Goal: Information Seeking & Learning: Learn about a topic

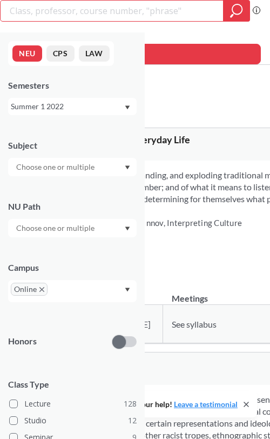
click at [126, 106] on icon "Dropdown arrow" at bounding box center [127, 107] width 5 height 4
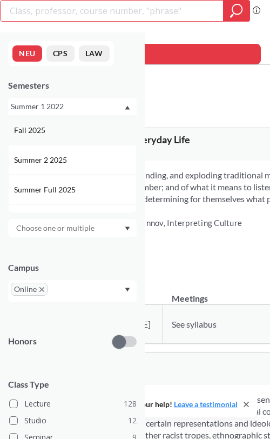
click at [65, 125] on div "Fall 2025" at bounding box center [75, 130] width 122 height 12
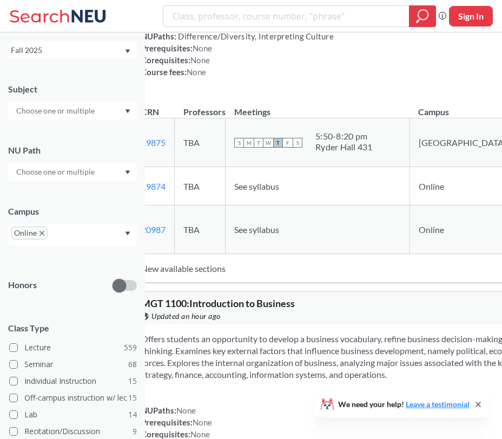
scroll to position [4517, 0]
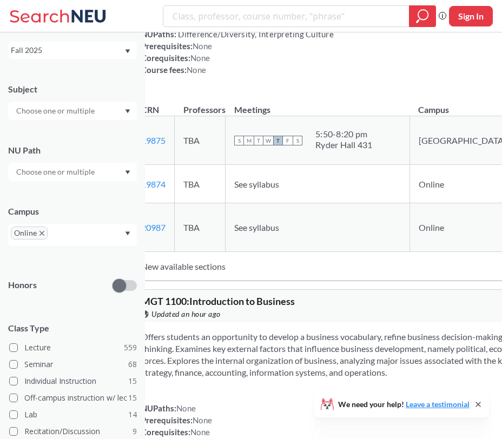
click at [270, 203] on td "Online" at bounding box center [461, 184] width 105 height 38
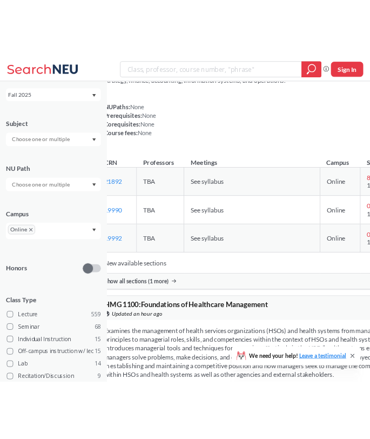
scroll to position [4857, 0]
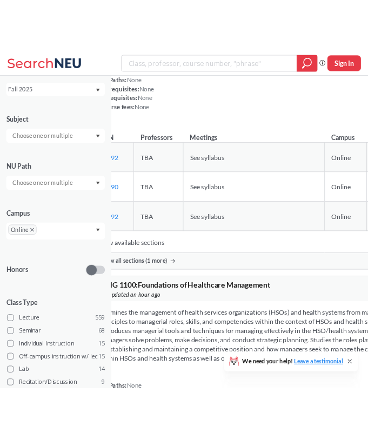
scroll to position [4891, 0]
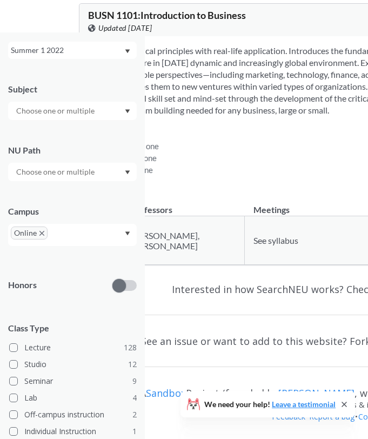
scroll to position [1, 0]
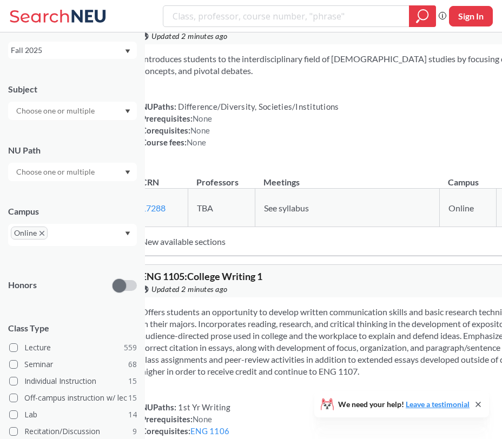
scroll to position [12052, 0]
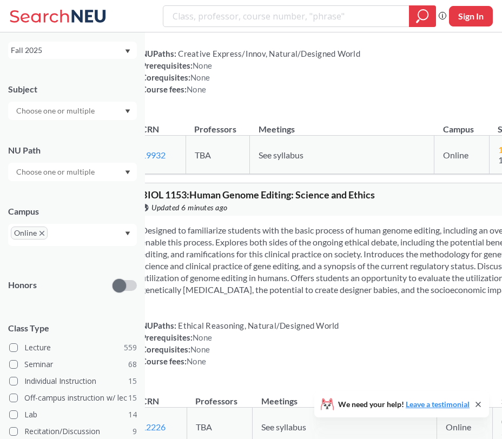
scroll to position [17208, 0]
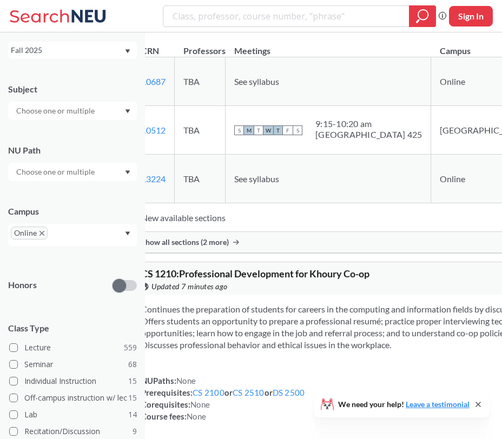
scroll to position [23053, 0]
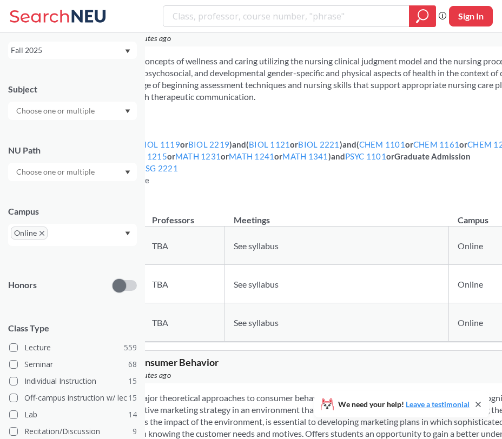
scroll to position [39708, 0]
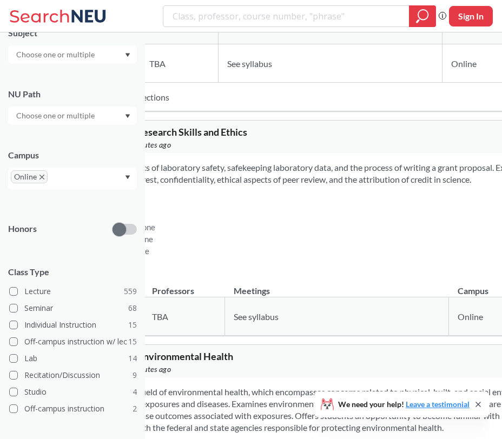
scroll to position [102616, 0]
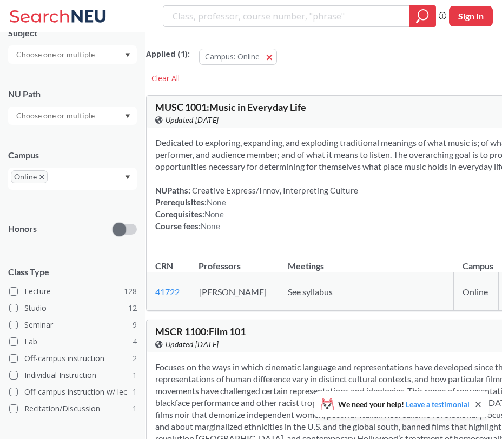
scroll to position [36, 0]
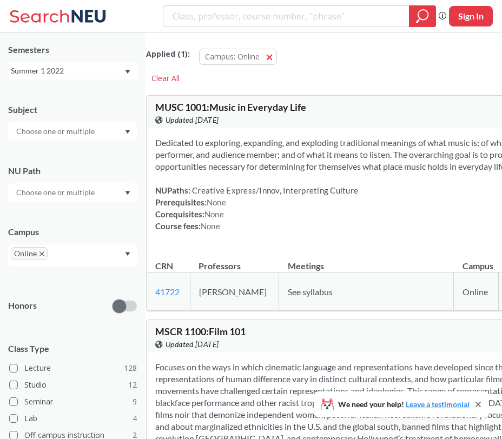
click at [104, 77] on div "Summer 1 2022" at bounding box center [72, 70] width 129 height 17
click at [270, 258] on th "Campus" at bounding box center [476, 260] width 45 height 23
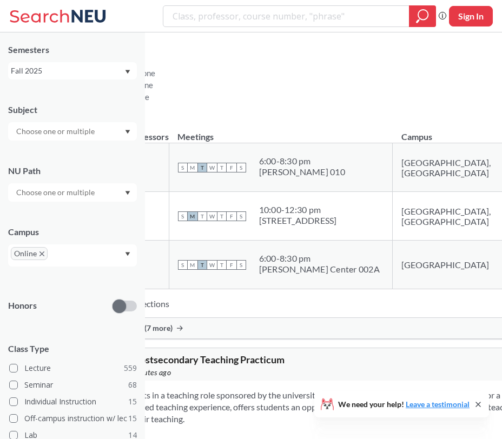
scroll to position [96323, 0]
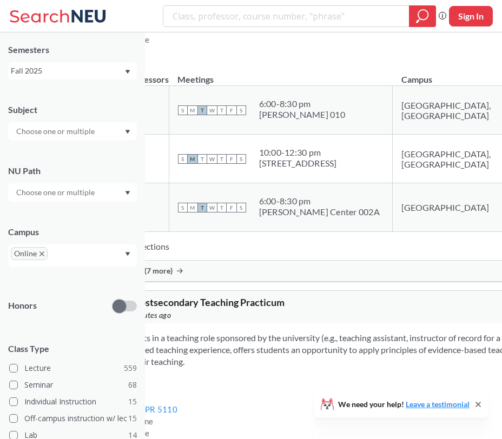
click at [129, 121] on div "Subject" at bounding box center [72, 117] width 129 height 48
click at [130, 132] on icon "Dropdown arrow" at bounding box center [127, 132] width 5 height 4
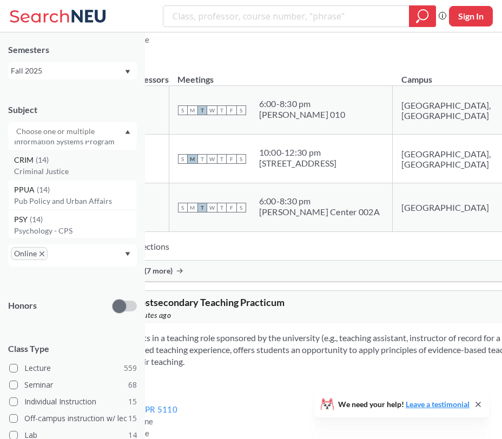
click at [81, 162] on div "[PERSON_NAME] ( 14 )" at bounding box center [75, 160] width 122 height 12
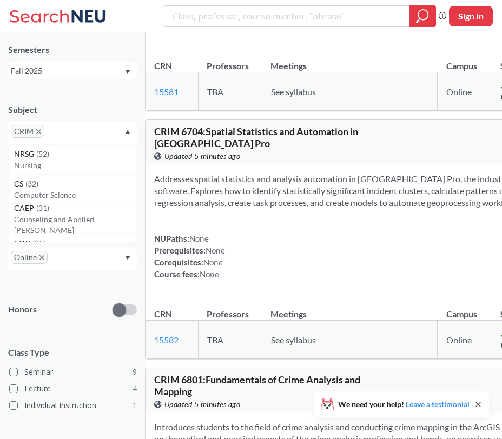
scroll to position [2899, 0]
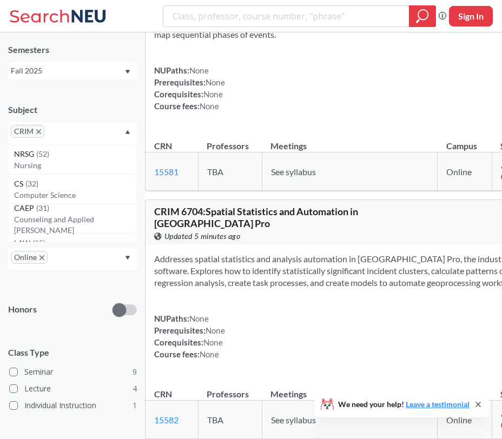
click at [41, 134] on icon "X to remove pill" at bounding box center [38, 131] width 5 height 5
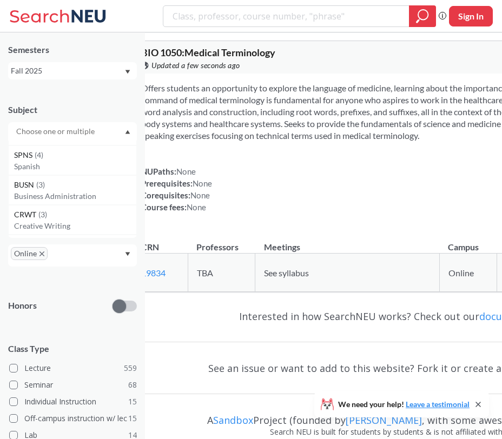
scroll to position [1571, 0]
click at [79, 194] on p "Business Administration" at bounding box center [75, 195] width 122 height 11
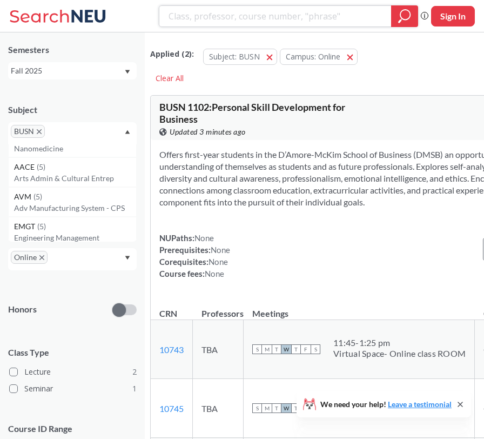
scroll to position [1152, 0]
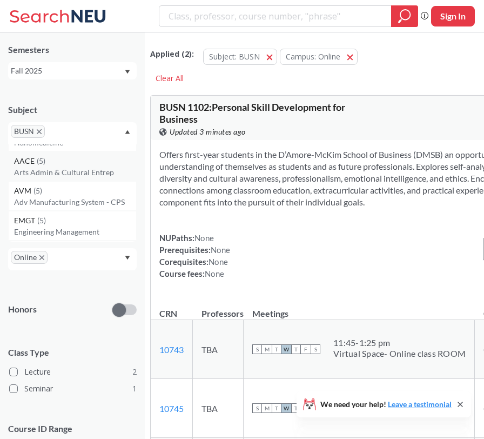
click at [71, 172] on p "Arts Admin & Cultural Entrep" at bounding box center [75, 172] width 122 height 11
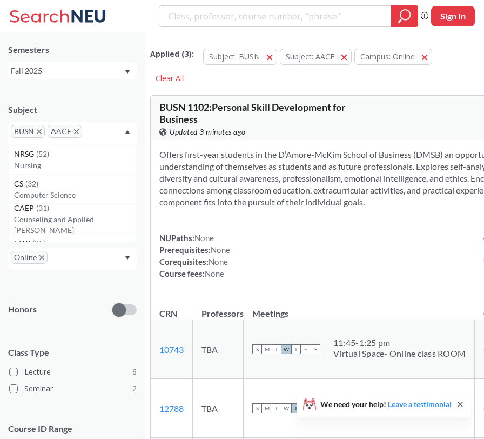
click at [40, 131] on icon "X to remove pill" at bounding box center [39, 131] width 5 height 5
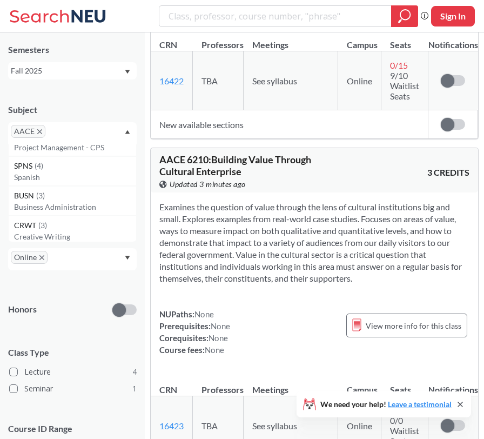
scroll to position [1531, 0]
click at [35, 178] on p "Spanish" at bounding box center [75, 180] width 122 height 11
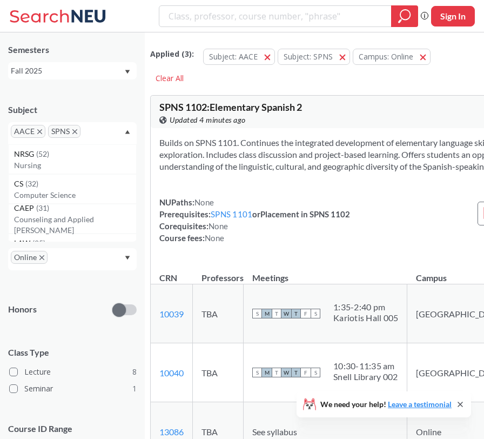
click at [40, 130] on icon "X to remove pill" at bounding box center [39, 131] width 5 height 5
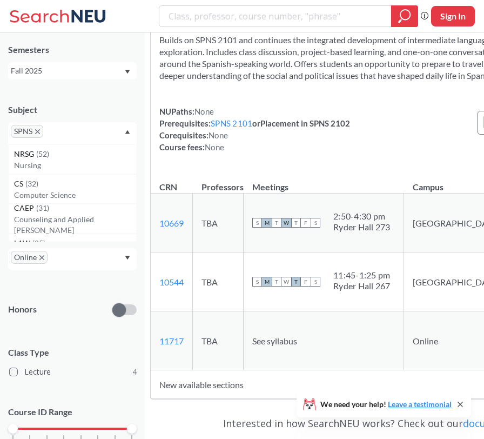
scroll to position [1530, 0]
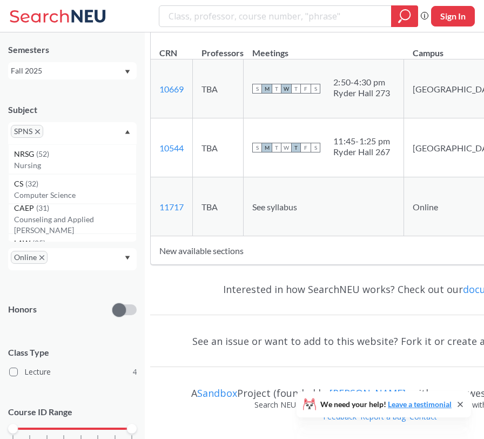
click at [37, 129] on span "SPNS" at bounding box center [27, 131] width 32 height 13
click at [37, 134] on icon "X to remove pill" at bounding box center [37, 131] width 5 height 5
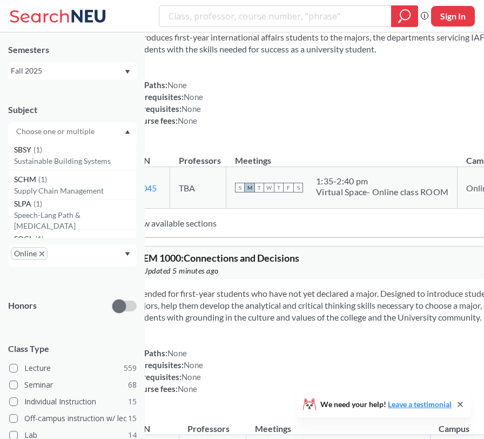
scroll to position [3708, 0]
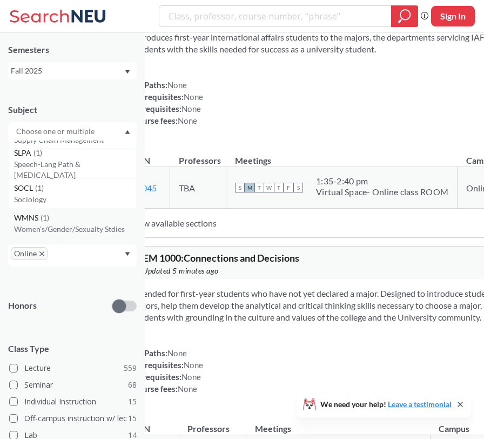
click at [68, 217] on div "WMNS ( 1 )" at bounding box center [75, 218] width 122 height 12
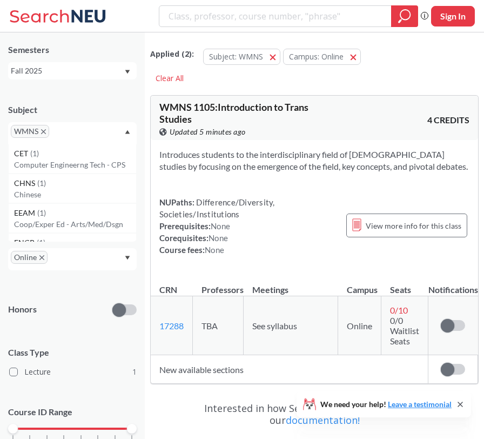
scroll to position [3678, 0]
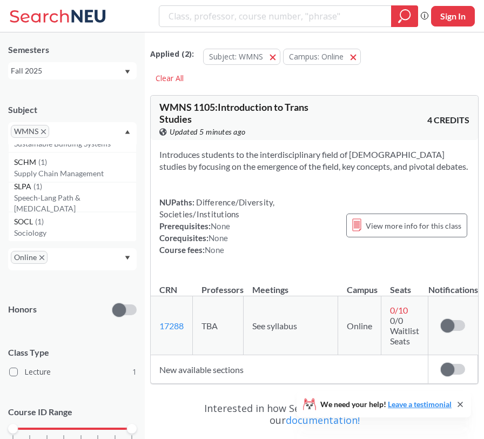
click at [45, 134] on span "WMNS" at bounding box center [30, 131] width 38 height 13
click at [43, 132] on icon "X to remove pill" at bounding box center [43, 131] width 5 height 5
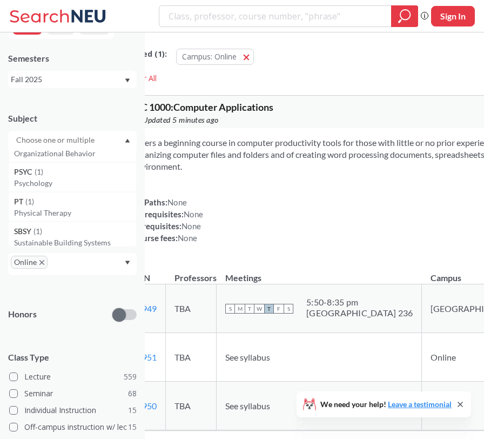
scroll to position [3586, 0]
click at [81, 204] on div "PT ( 1 )" at bounding box center [75, 200] width 122 height 12
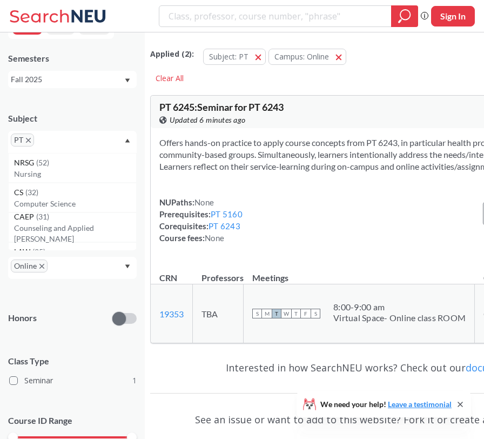
click at [28, 141] on icon "X to remove pill" at bounding box center [28, 140] width 5 height 5
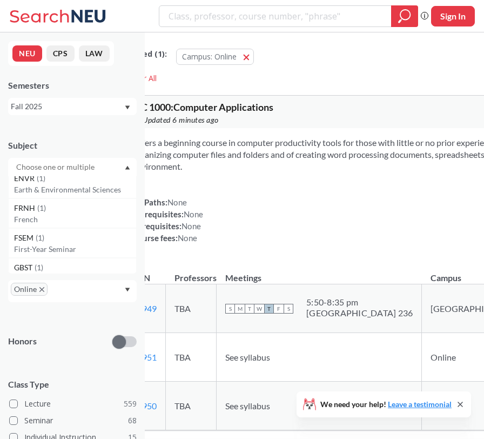
scroll to position [3045, 0]
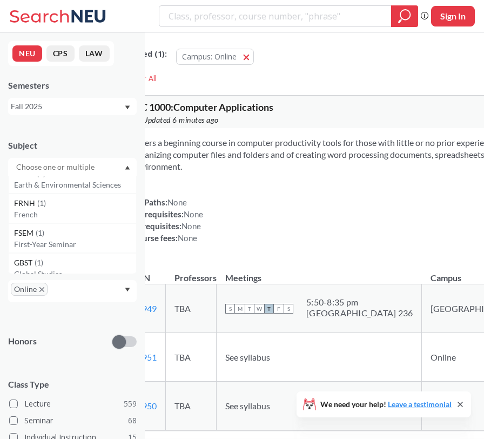
click at [78, 228] on div "FSEM ( 1 )" at bounding box center [75, 233] width 122 height 12
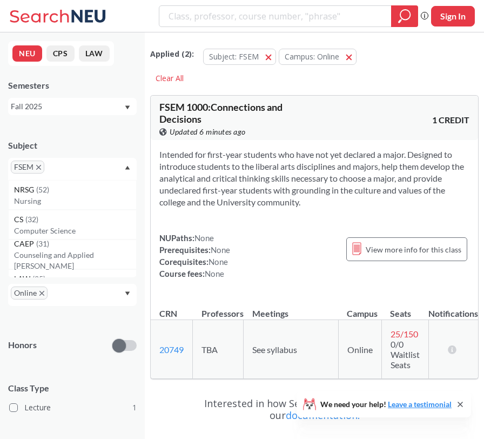
click at [36, 165] on span "FSEM" at bounding box center [28, 167] width 34 height 13
click at [40, 168] on icon "X to remove pill" at bounding box center [38, 167] width 5 height 5
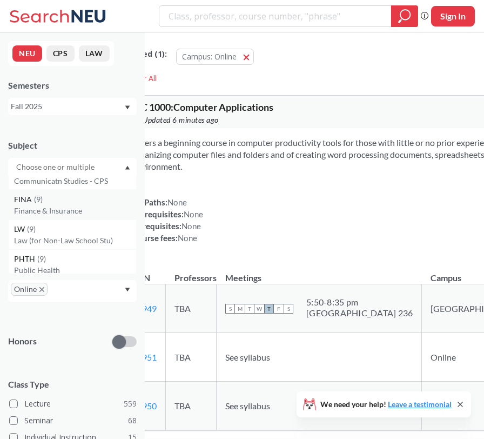
scroll to position [584, 0]
click at [71, 237] on p "Law (for Non-Law School Stu)" at bounding box center [75, 237] width 122 height 11
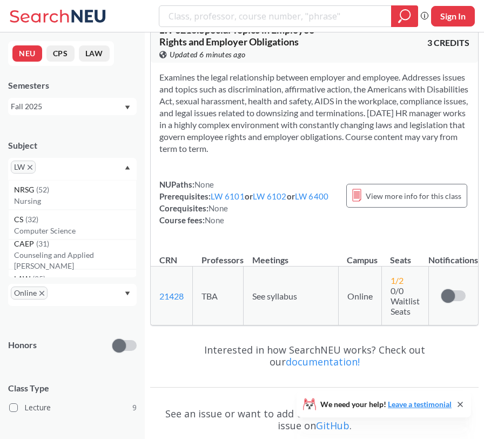
scroll to position [2714, 0]
click at [32, 166] on span "LW" at bounding box center [23, 167] width 25 height 13
click at [31, 168] on icon "X to remove pill" at bounding box center [30, 167] width 5 height 5
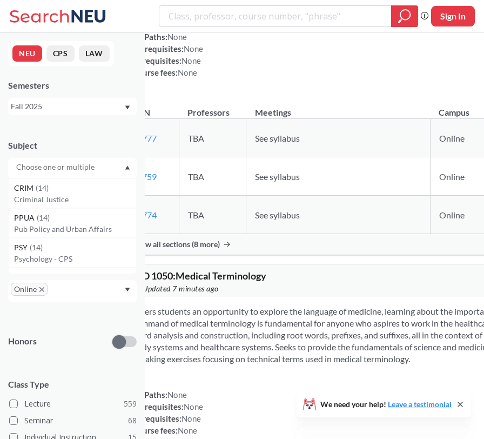
scroll to position [216, 0]
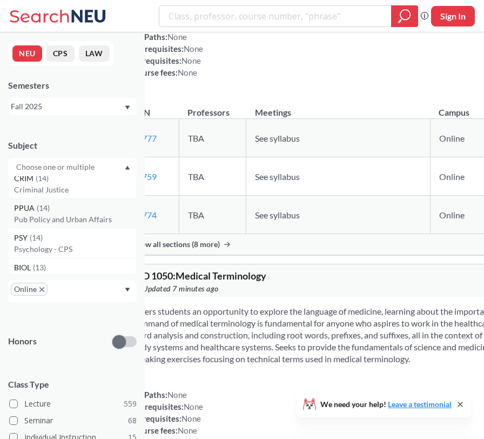
click at [56, 217] on p "Pub Policy and Urban Affairs" at bounding box center [75, 219] width 122 height 11
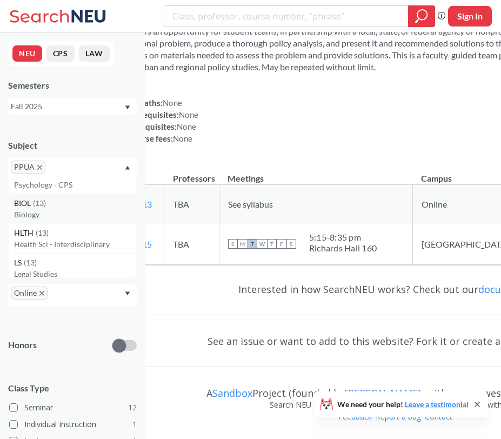
scroll to position [256, 0]
click at [40, 169] on icon "X to remove pill" at bounding box center [39, 167] width 5 height 5
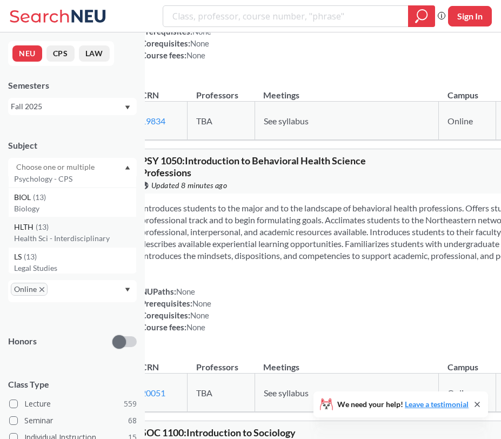
scroll to position [4358, 0]
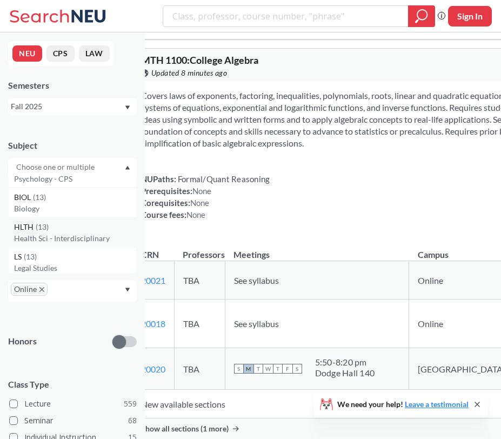
click at [54, 229] on div "HLTH ( 13 )" at bounding box center [75, 227] width 122 height 12
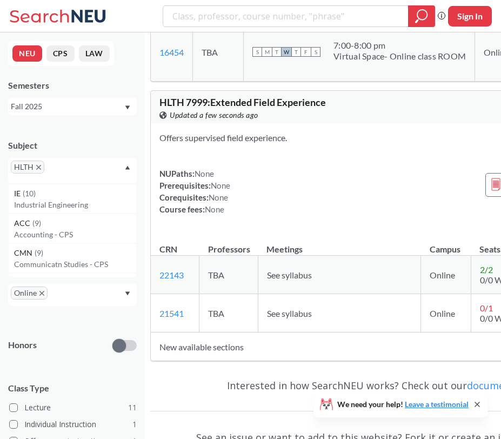
scroll to position [523, 0]
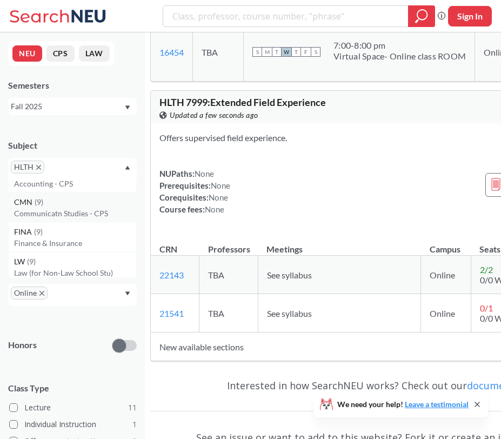
click at [84, 206] on div "CMN ( 9 )" at bounding box center [75, 202] width 122 height 12
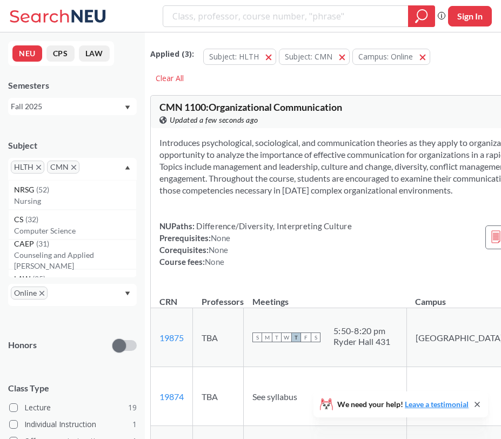
click at [38, 166] on icon "X to remove pill" at bounding box center [38, 167] width 5 height 5
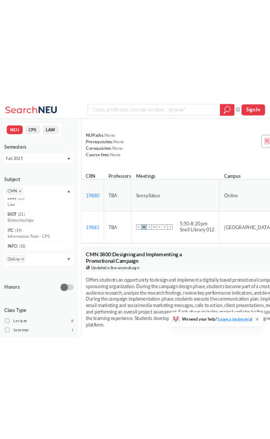
scroll to position [125, 0]
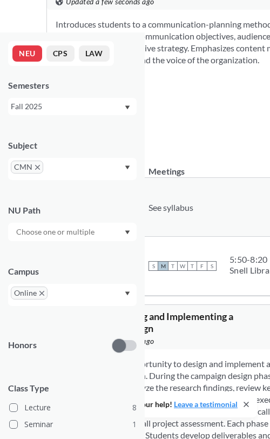
click at [94, 110] on div "Fall 2025" at bounding box center [67, 107] width 113 height 12
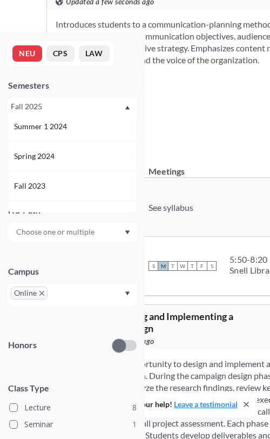
scroll to position [55, 0]
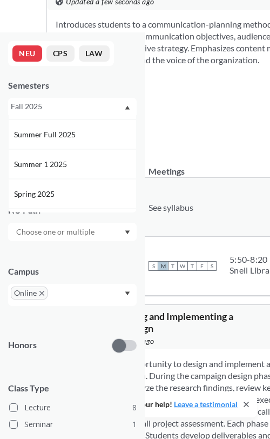
click at [89, 88] on div "Semesters" at bounding box center [72, 85] width 129 height 12
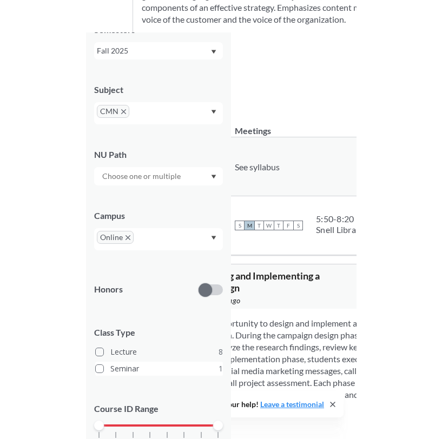
scroll to position [0, 0]
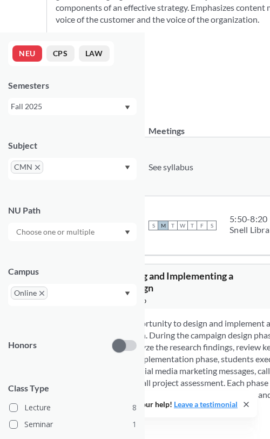
click at [38, 166] on icon "X to remove pill" at bounding box center [37, 167] width 5 height 5
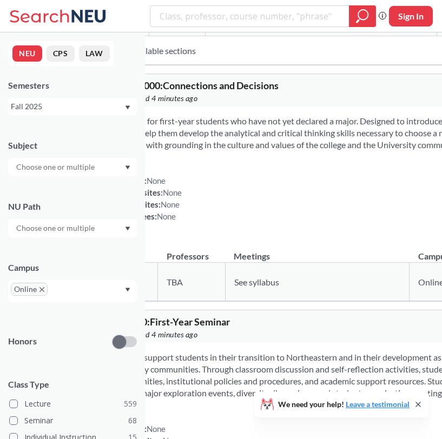
click at [97, 160] on div at bounding box center [72, 167] width 129 height 18
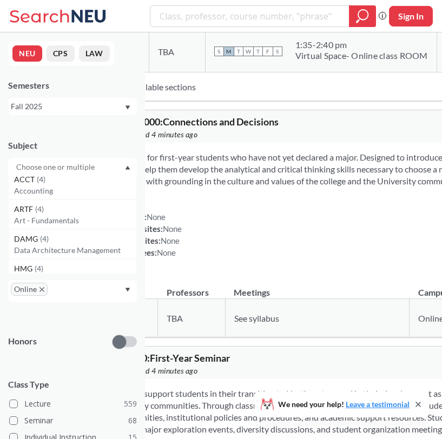
scroll to position [1319, 0]
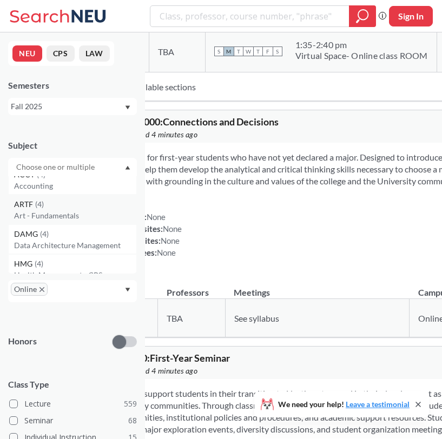
click at [65, 222] on div "ARTF ( 4 ) Art - Fundamentals" at bounding box center [72, 210] width 129 height 30
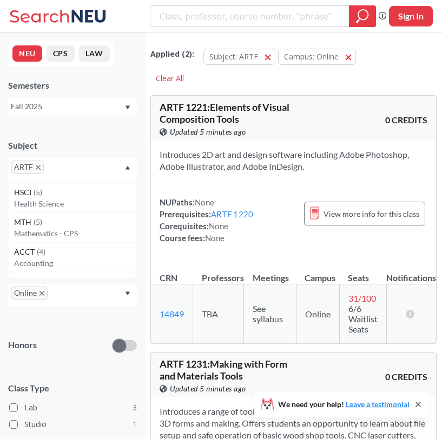
scroll to position [1255, 0]
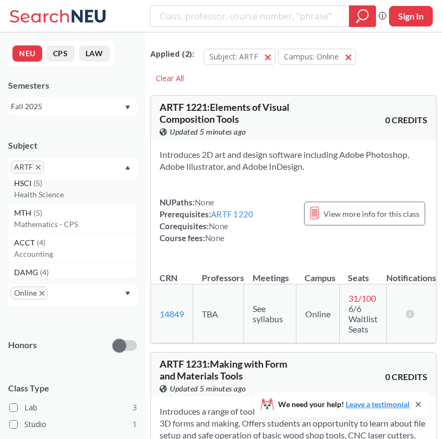
click at [63, 194] on p "Health Science" at bounding box center [75, 194] width 122 height 11
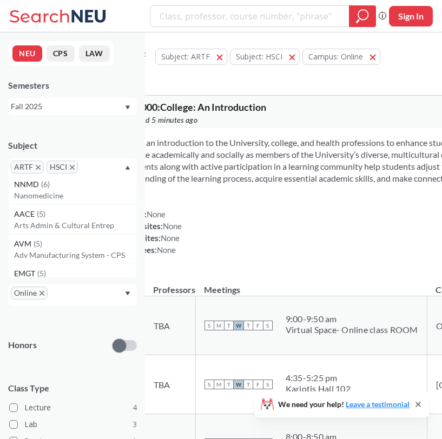
scroll to position [1142, 0]
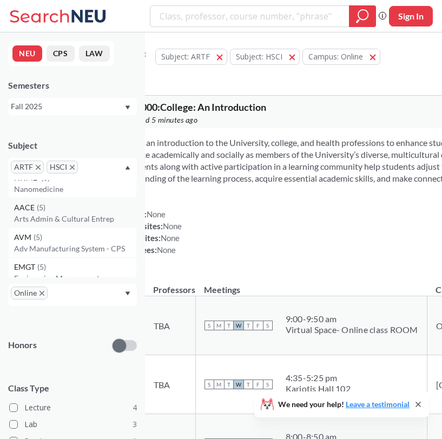
click at [63, 214] on p "Arts Admin & Cultural Entrep" at bounding box center [75, 219] width 122 height 11
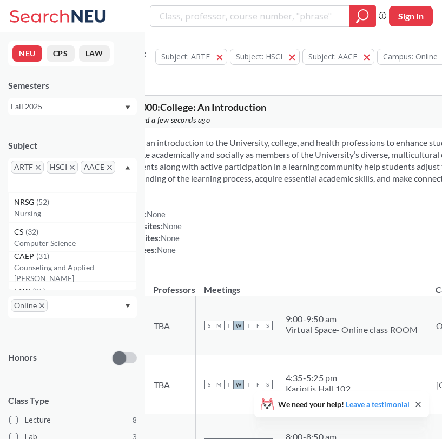
click at [40, 168] on icon "X to remove pill" at bounding box center [38, 167] width 5 height 5
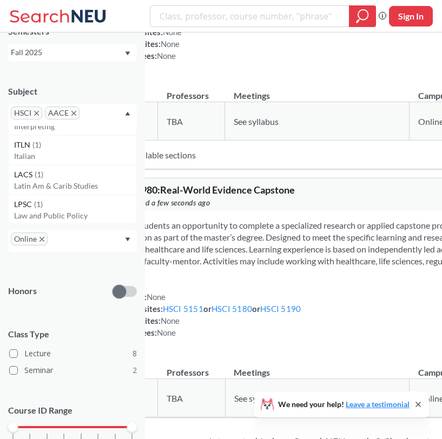
scroll to position [3319, 0]
click at [46, 182] on p "Latin Am & Carib Studies" at bounding box center [75, 187] width 122 height 11
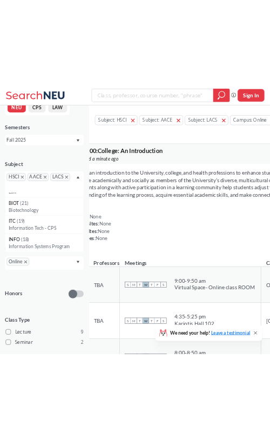
scroll to position [112, 0]
